Goal: Transaction & Acquisition: Purchase product/service

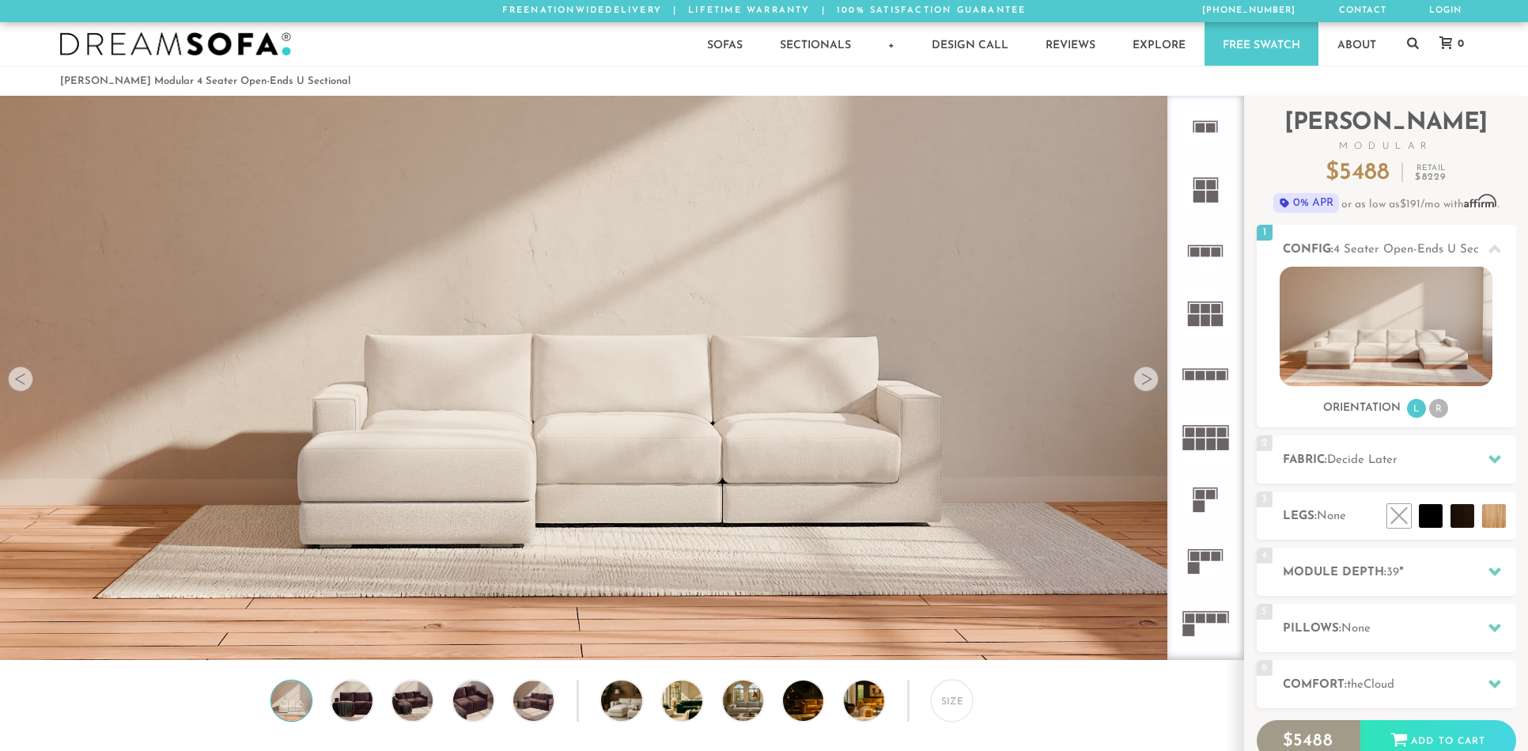
scroll to position [18590, 1516]
click at [1369, 323] on img at bounding box center [1386, 326] width 213 height 119
click at [1147, 380] on div at bounding box center [1145, 378] width 25 height 25
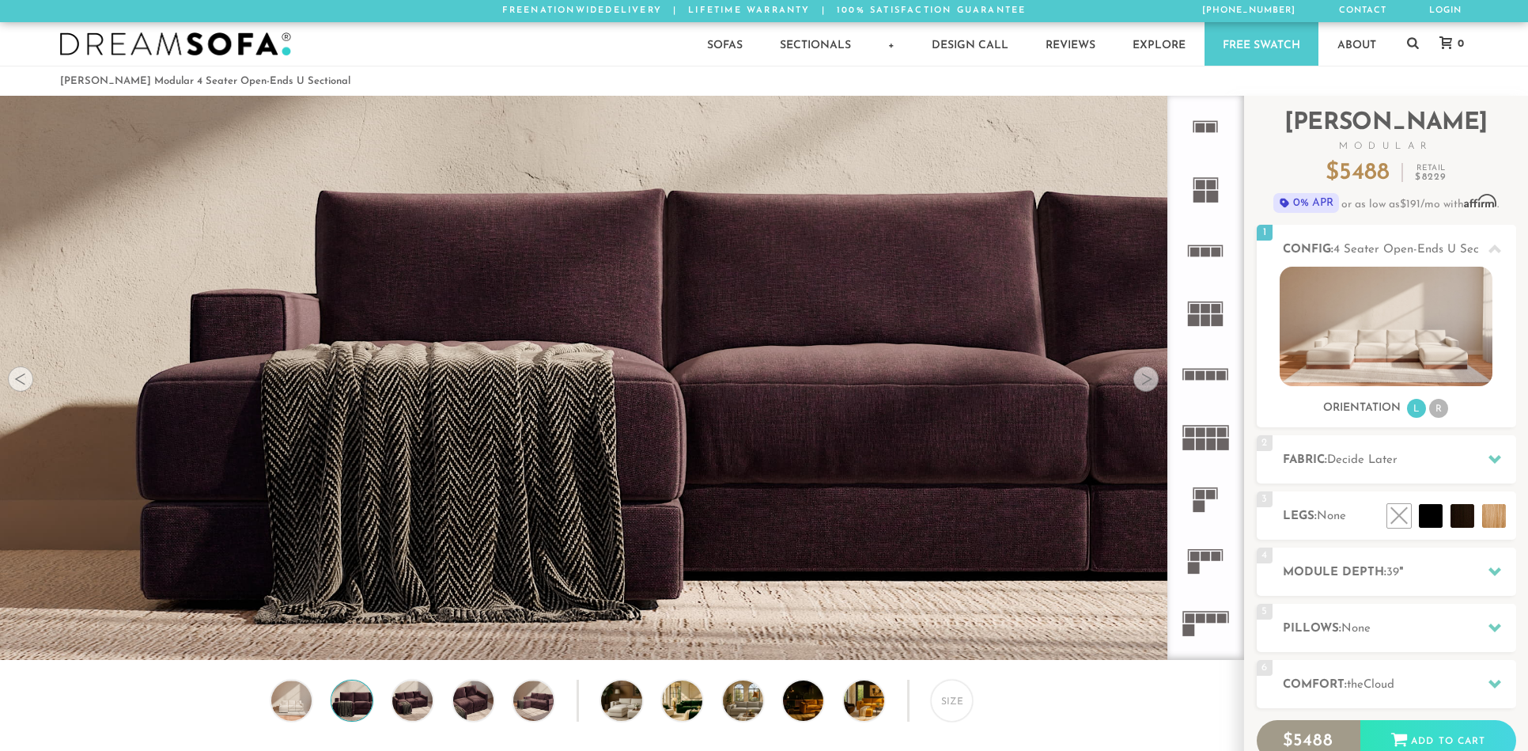
click at [1147, 380] on div at bounding box center [1145, 378] width 25 height 25
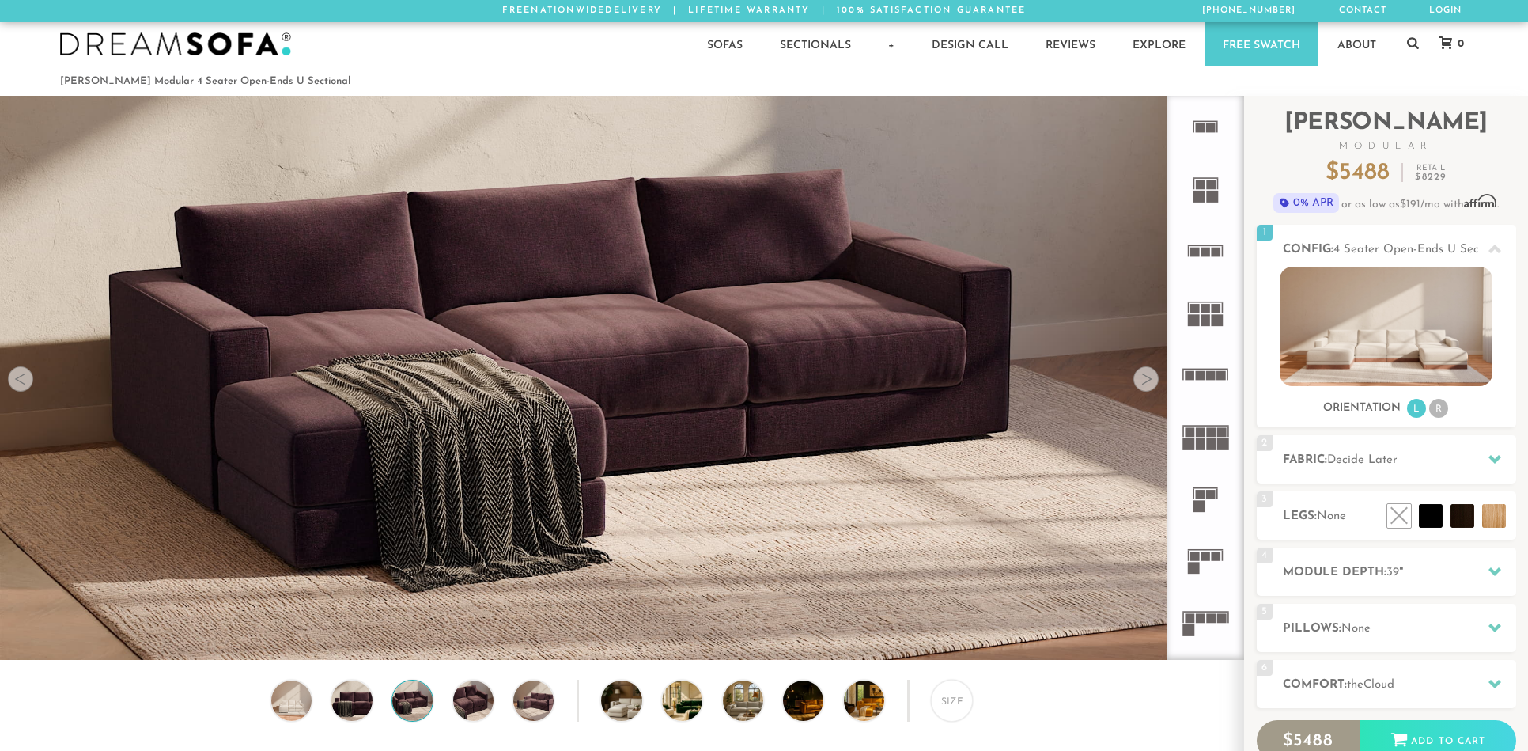
click at [1147, 380] on div at bounding box center [1145, 378] width 25 height 25
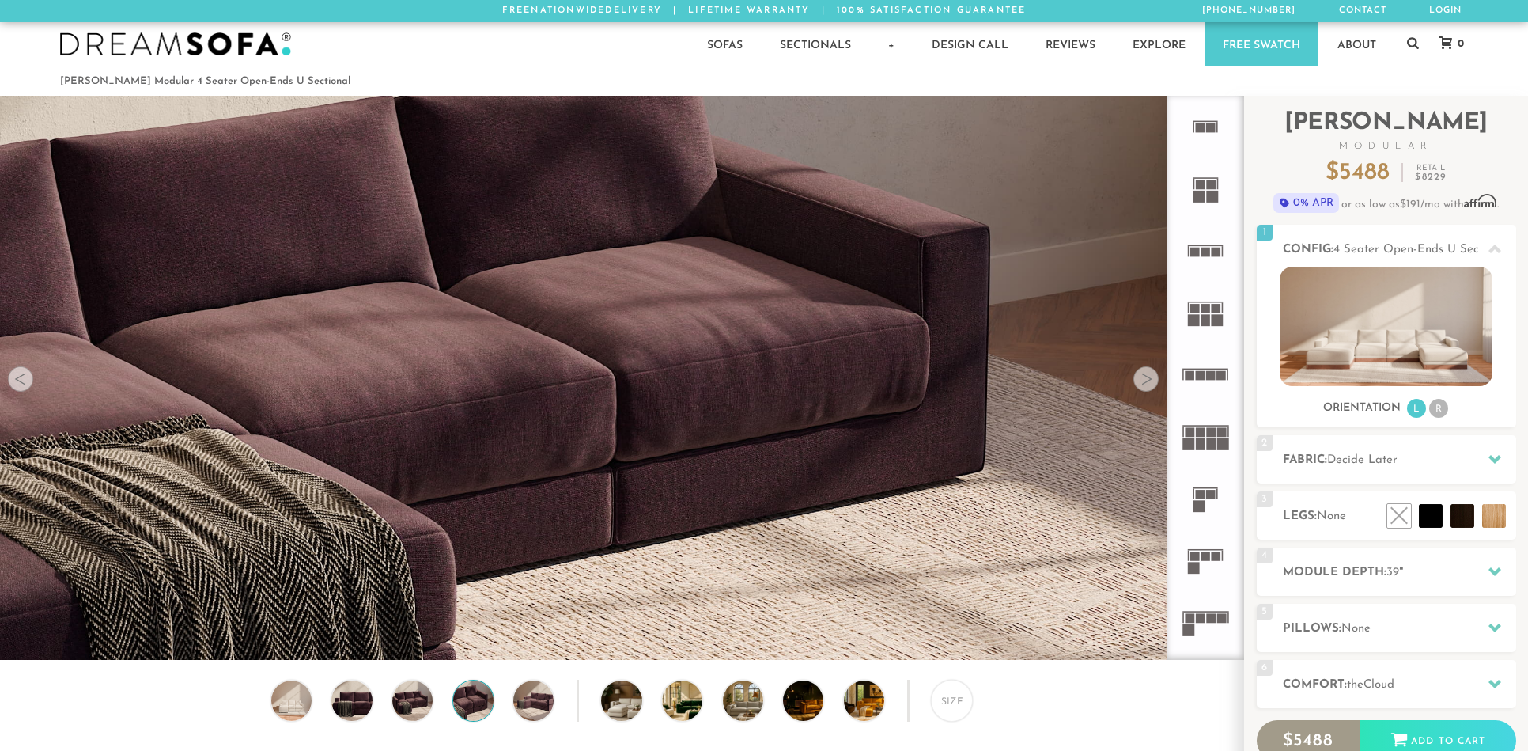
click at [1147, 380] on div at bounding box center [1145, 378] width 25 height 25
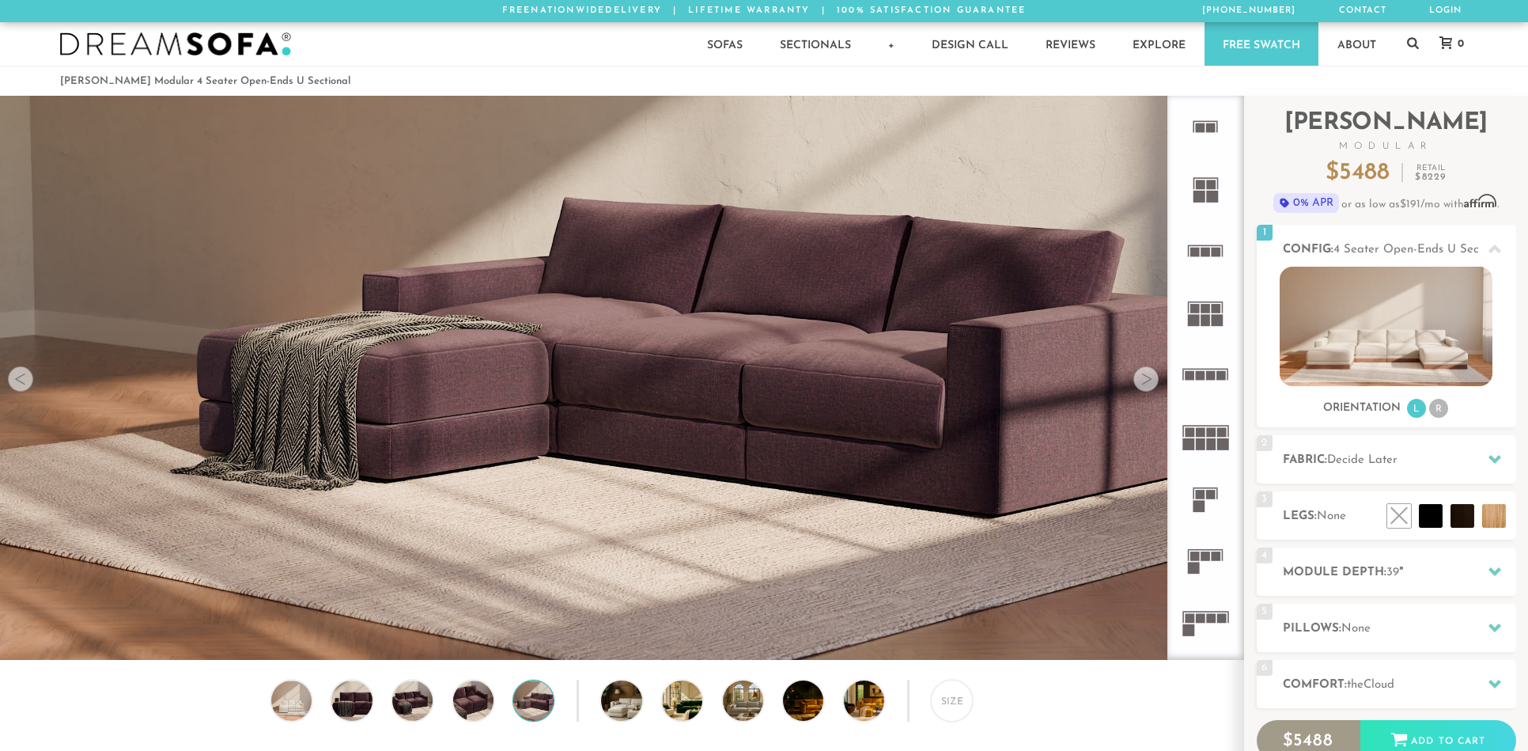
click at [1147, 380] on div at bounding box center [1145, 378] width 25 height 25
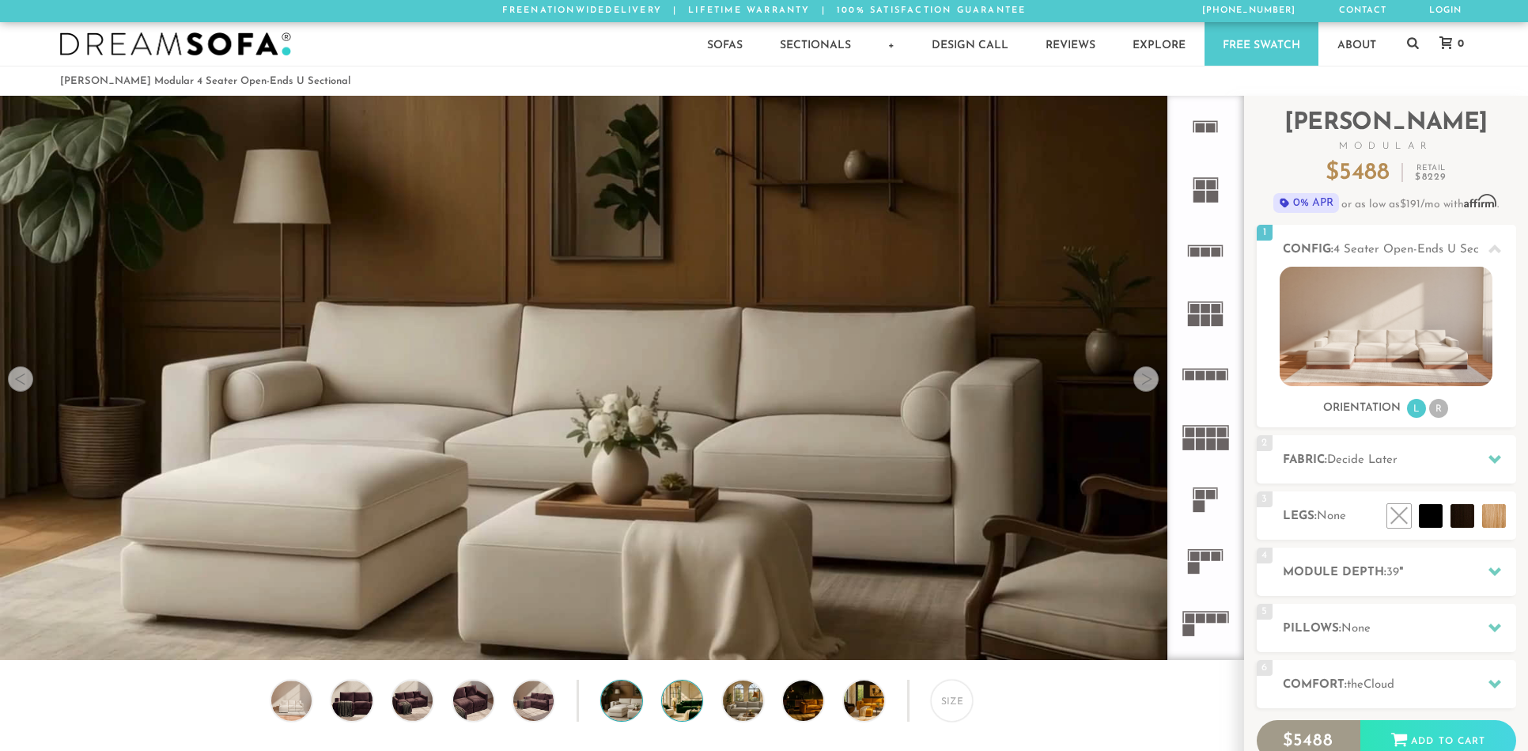
click at [687, 710] on img at bounding box center [698, 700] width 72 height 40
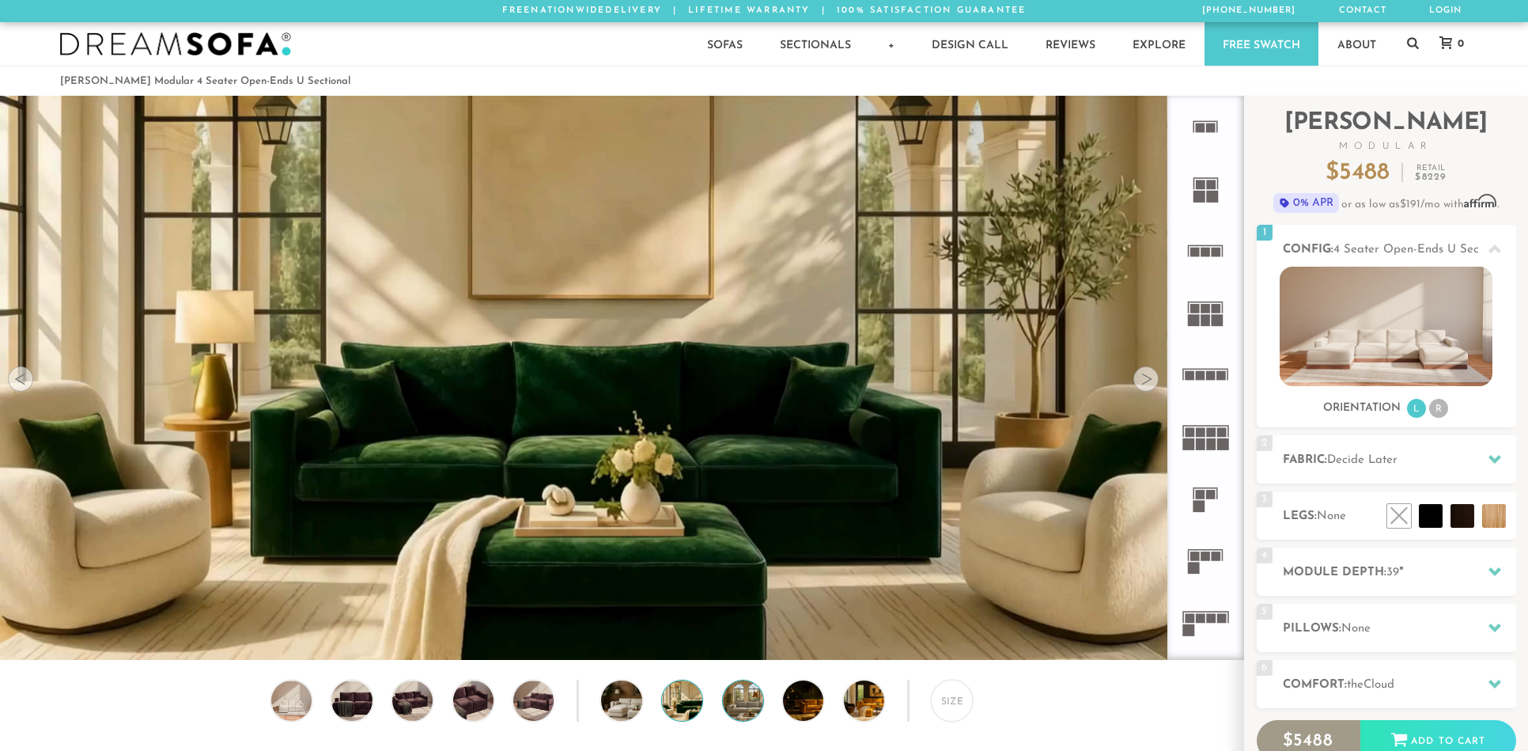
click at [754, 711] on img at bounding box center [759, 700] width 72 height 40
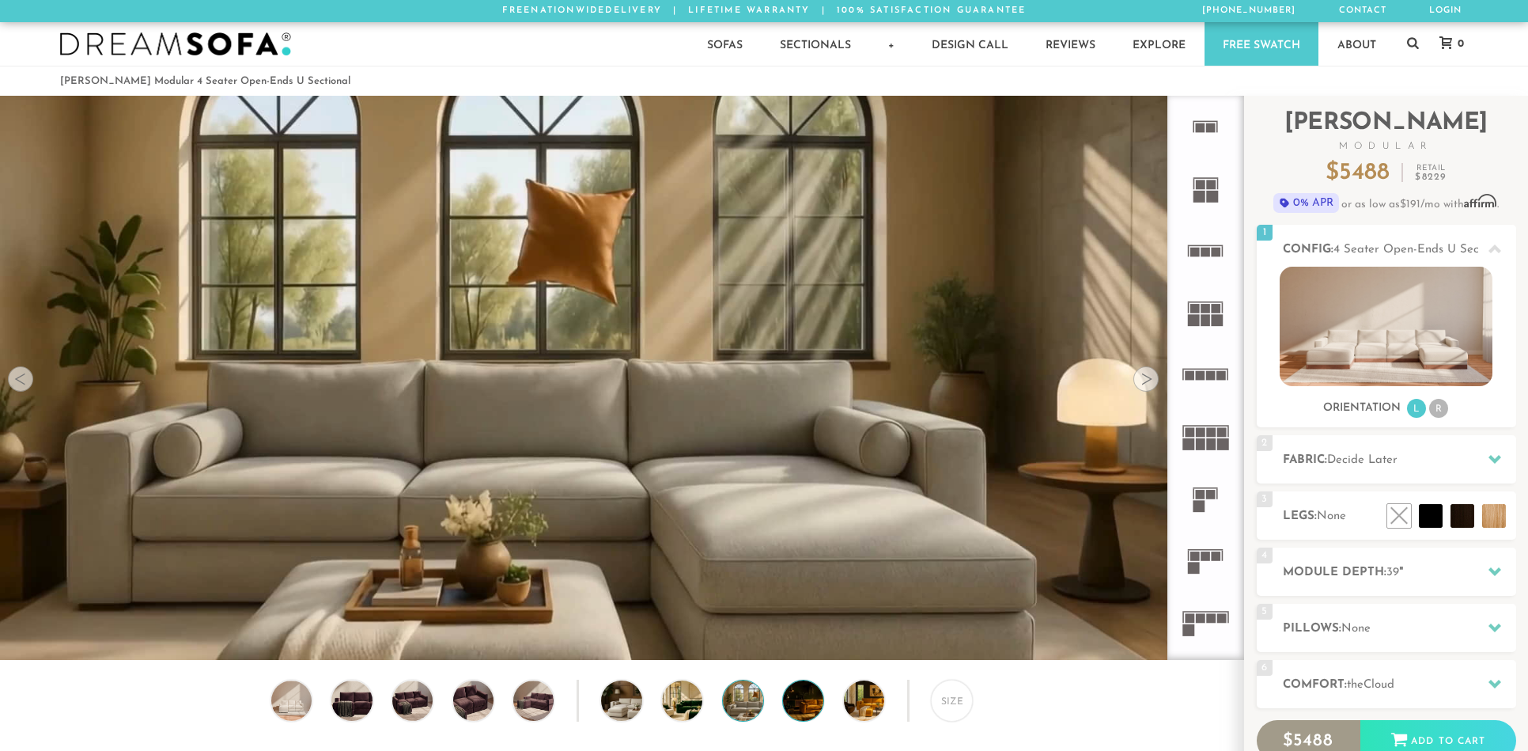
click at [813, 710] on img at bounding box center [819, 700] width 72 height 40
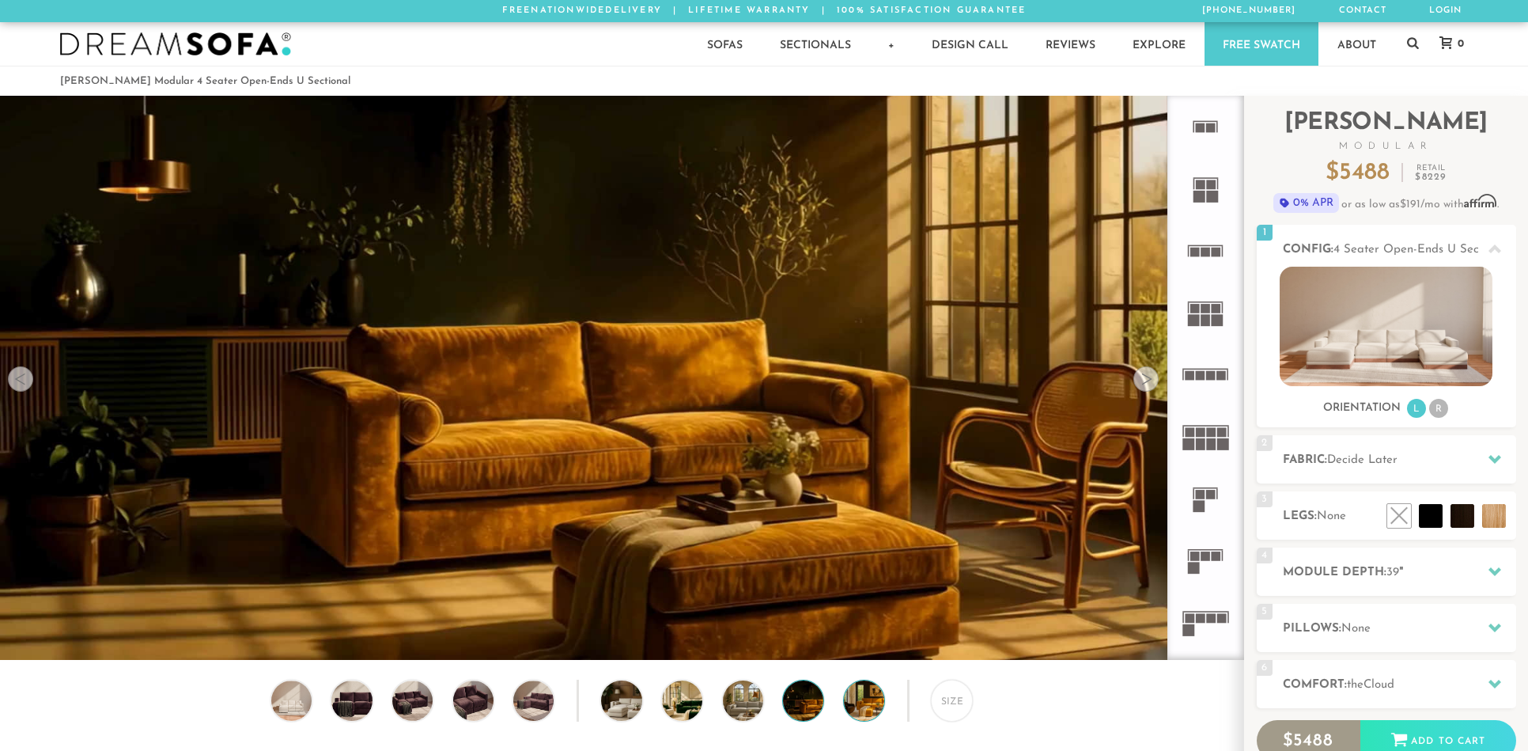
click at [865, 710] on img at bounding box center [880, 700] width 72 height 40
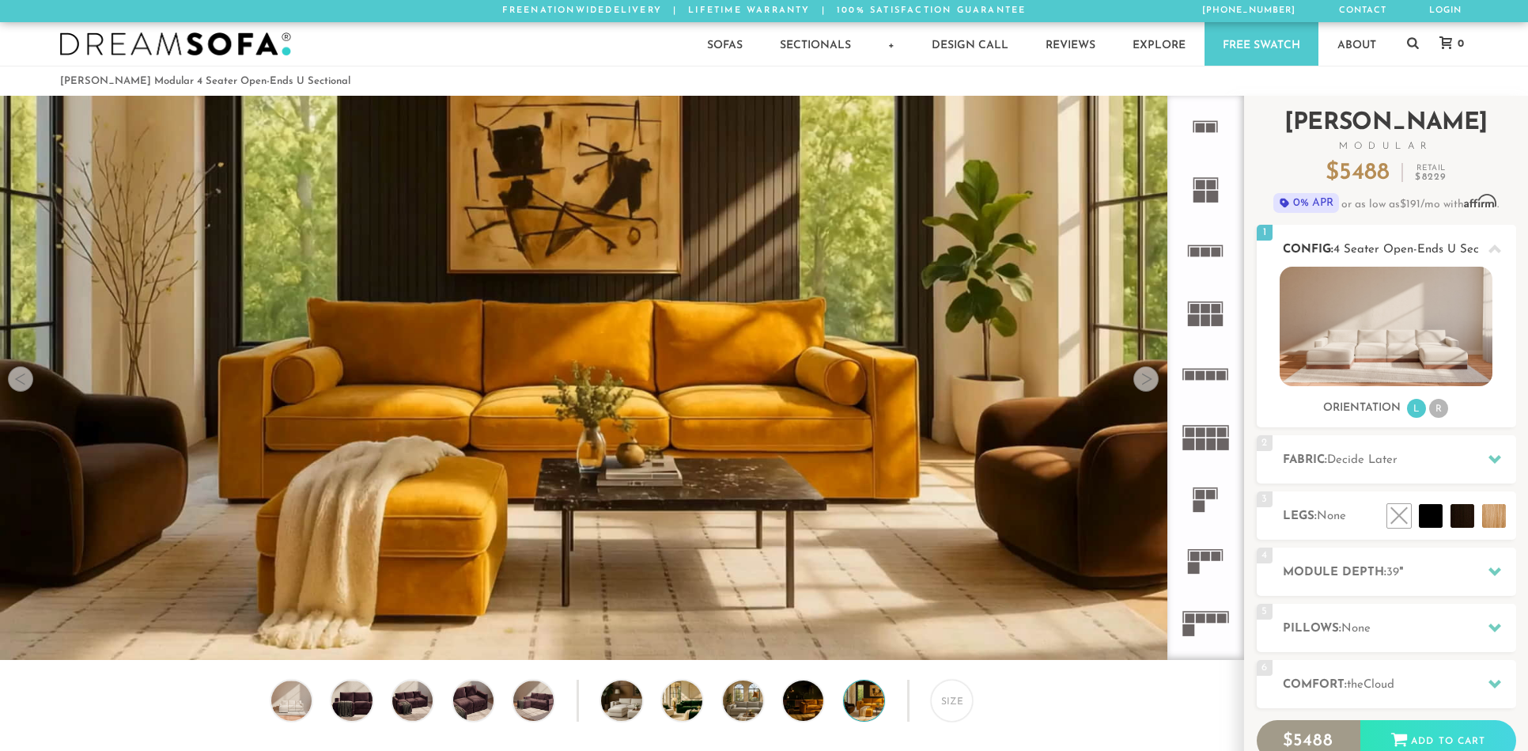
click at [1436, 410] on li "R" at bounding box center [1438, 408] width 19 height 19
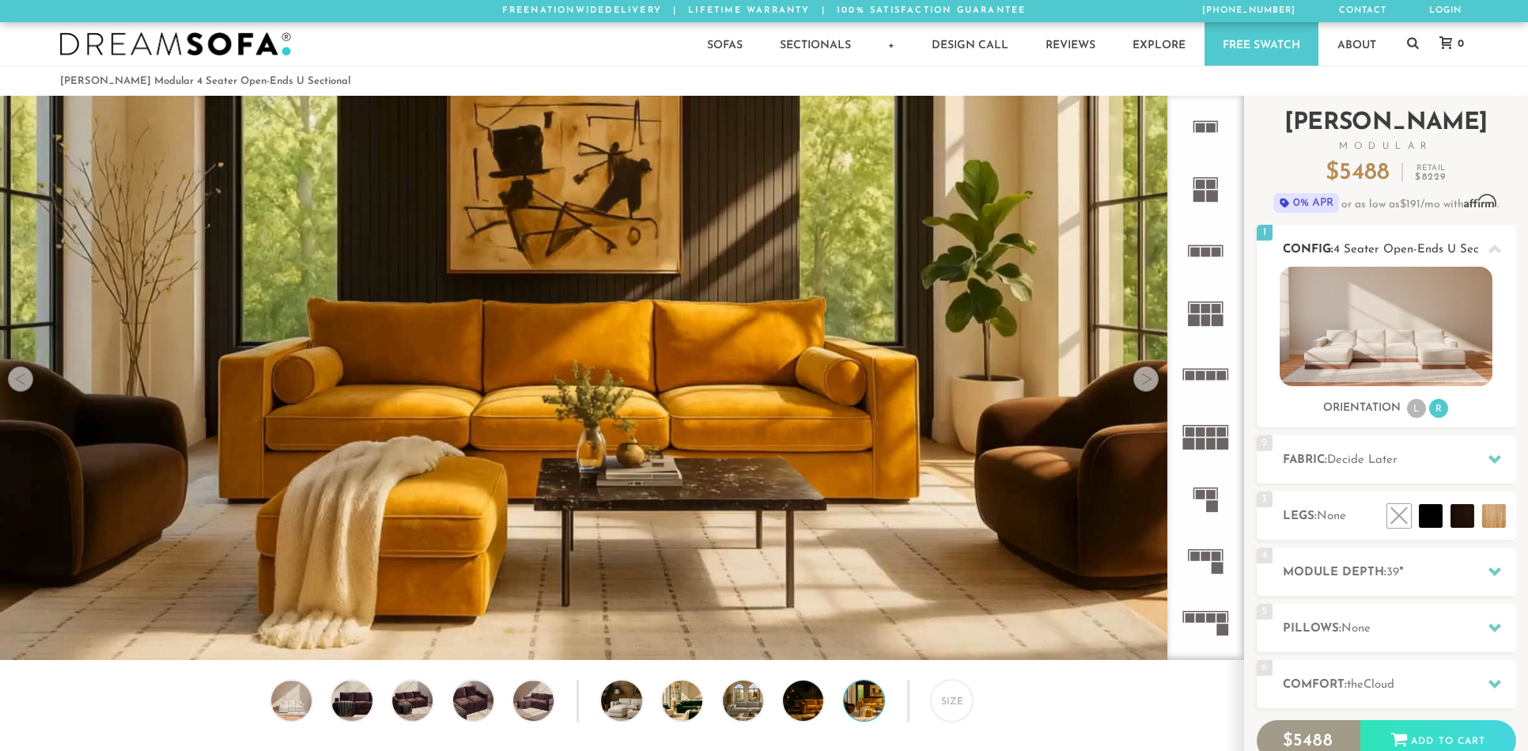
click at [1412, 348] on img at bounding box center [1386, 326] width 213 height 119
click at [1390, 349] on img at bounding box center [1386, 326] width 213 height 119
click at [1434, 249] on span "4 Seater Open-Ends U Sectional" at bounding box center [1422, 250] width 176 height 12
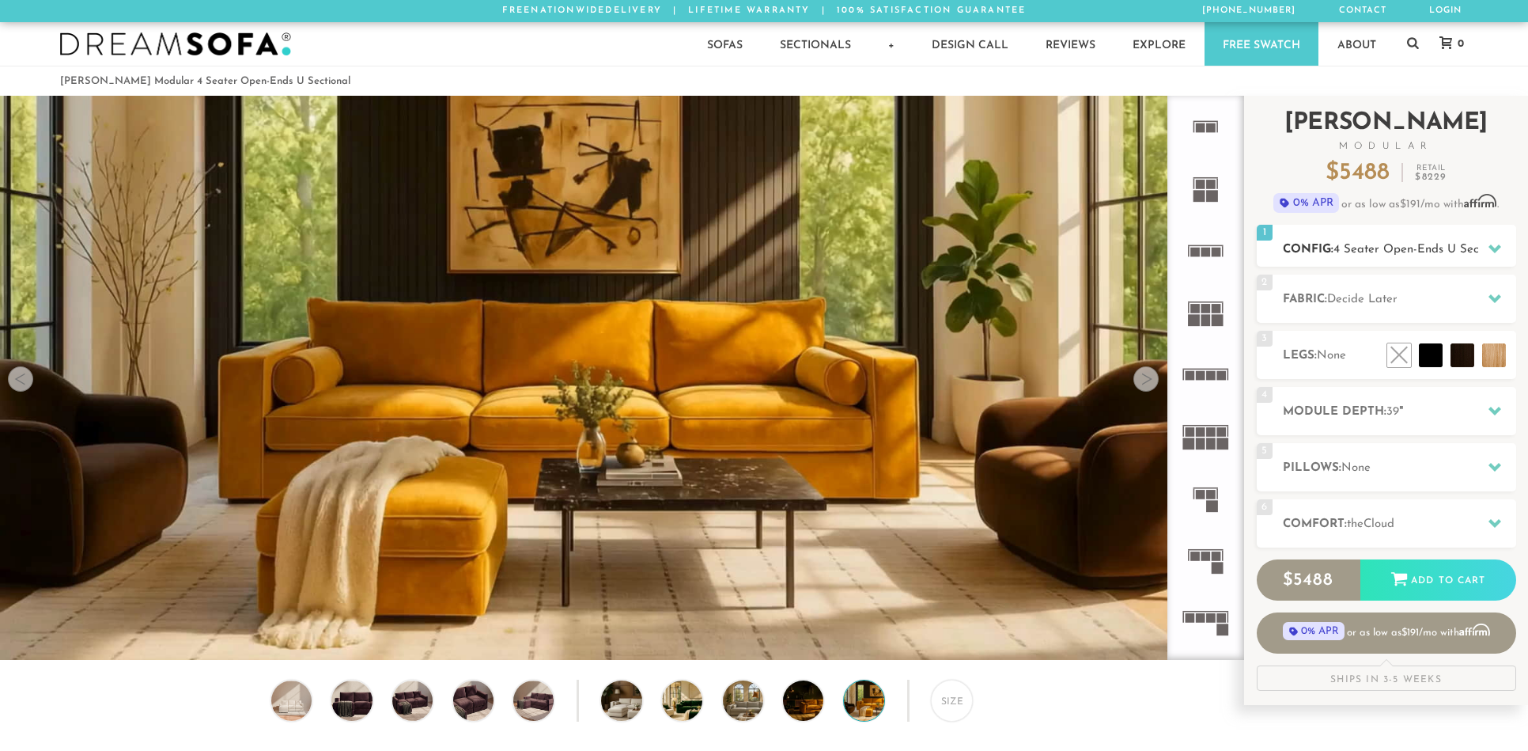
click at [1386, 249] on span "4 Seater Open-Ends U Sectional" at bounding box center [1422, 250] width 176 height 12
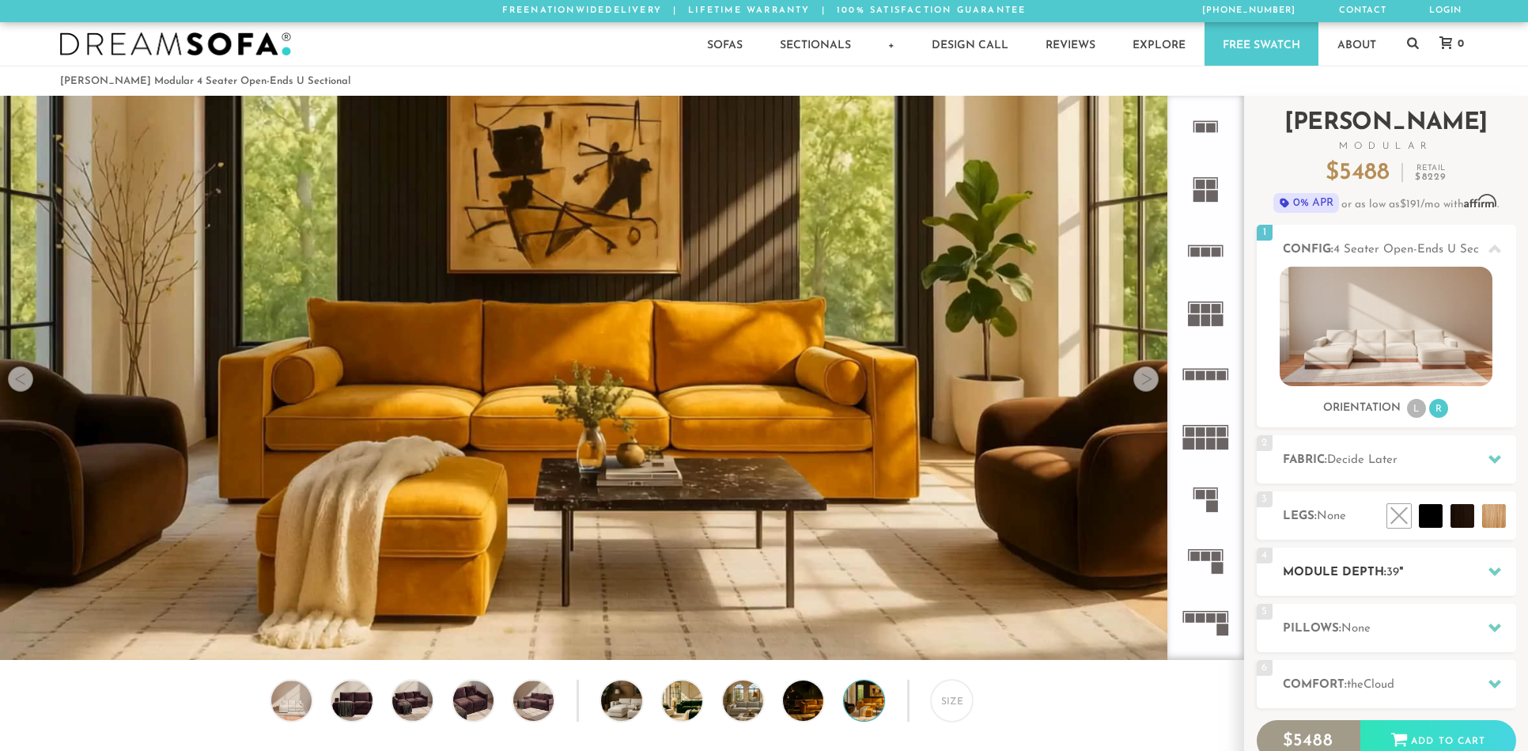
click at [1415, 571] on h2 "Module Depth: 39 "" at bounding box center [1399, 572] width 233 height 18
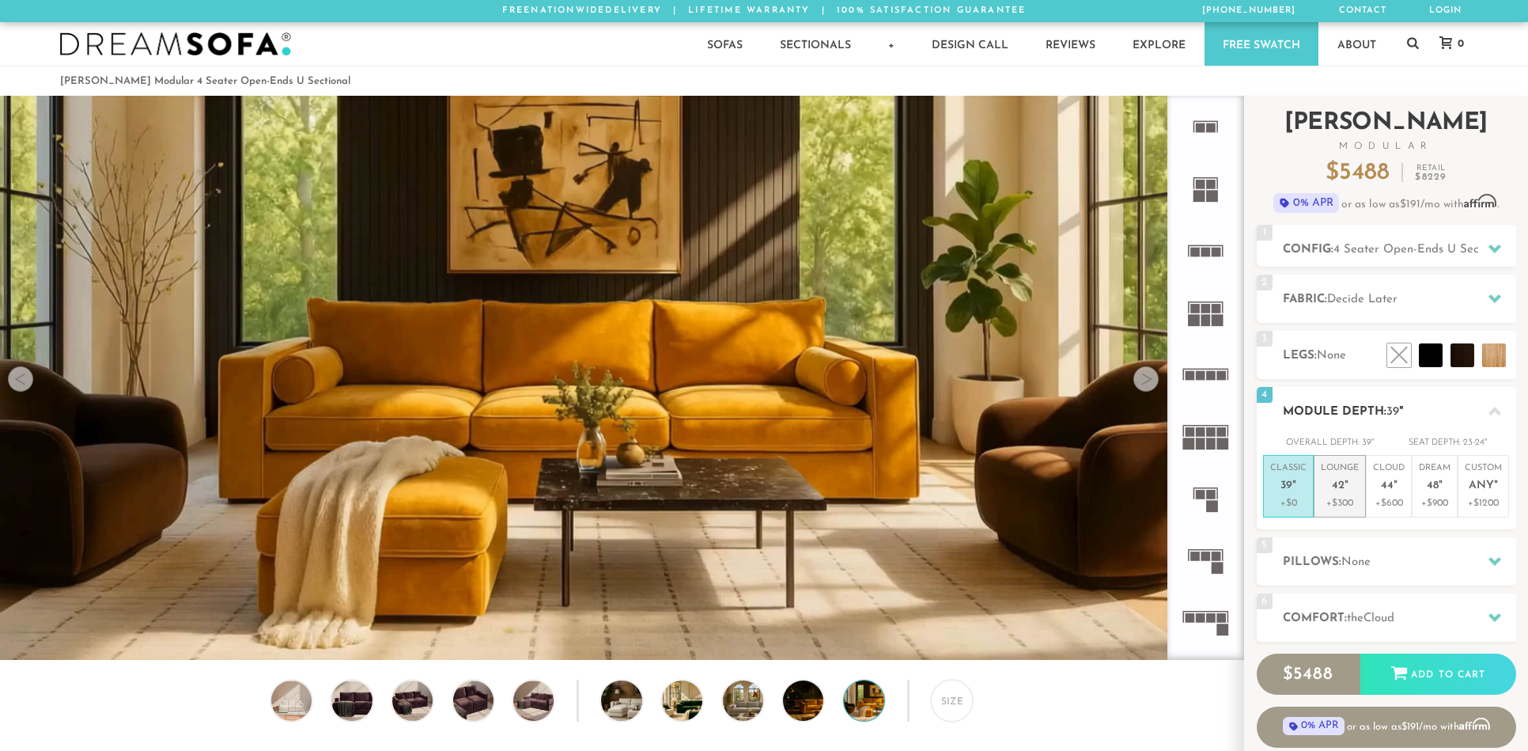
click at [1336, 493] on p "Lounge 42 "" at bounding box center [1340, 479] width 38 height 34
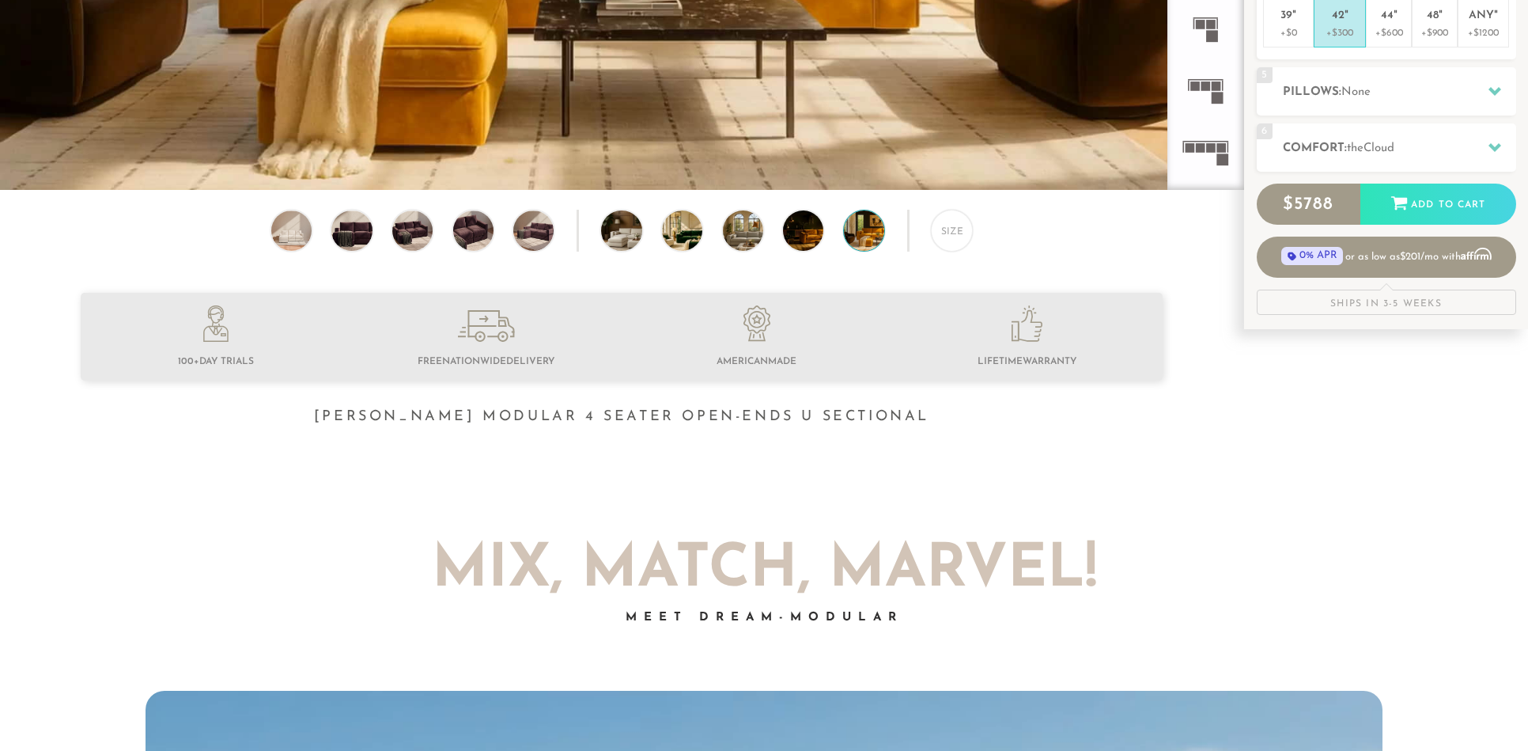
scroll to position [0, 0]
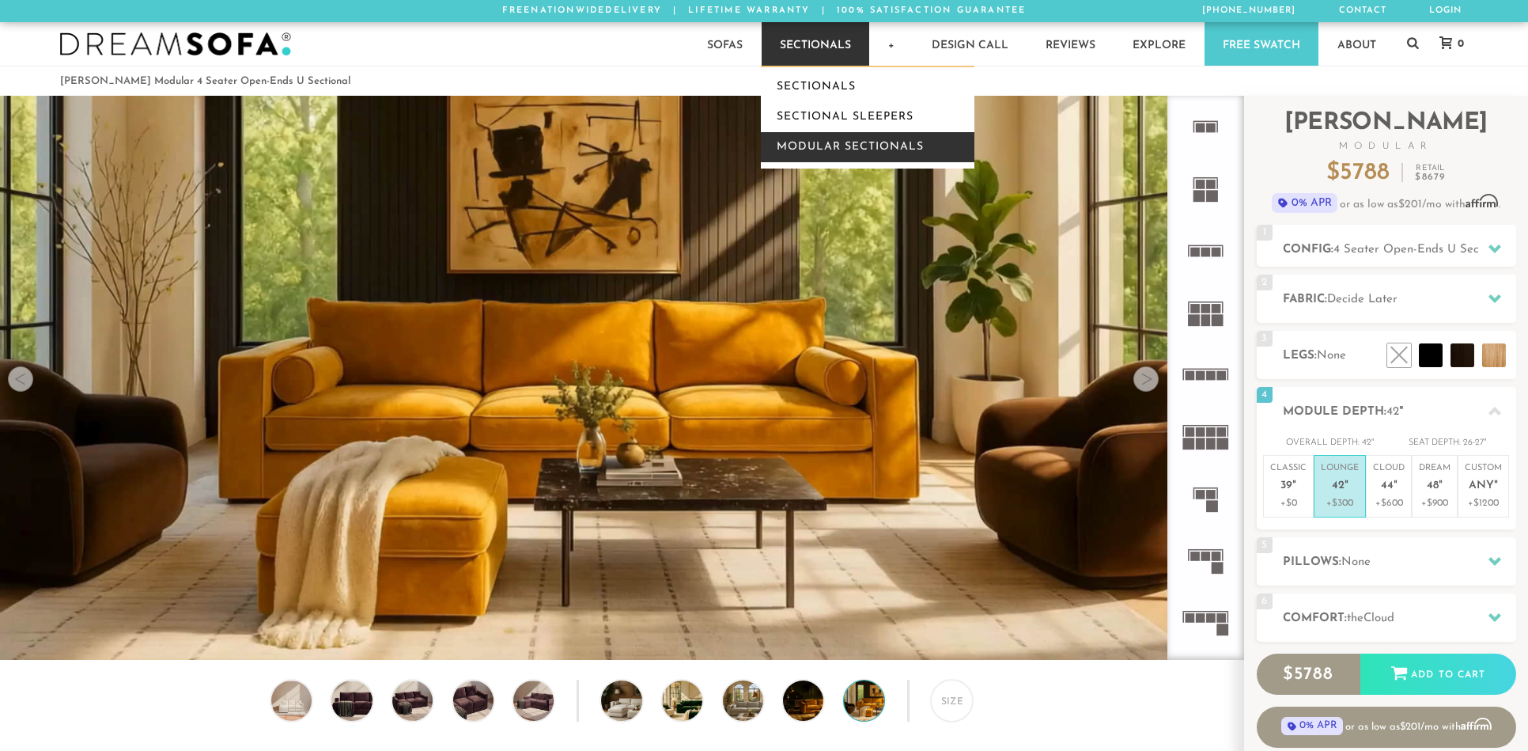
click at [833, 145] on link "Modular Sectionals" at bounding box center [868, 147] width 214 height 30
